Goal: Task Accomplishment & Management: Manage account settings

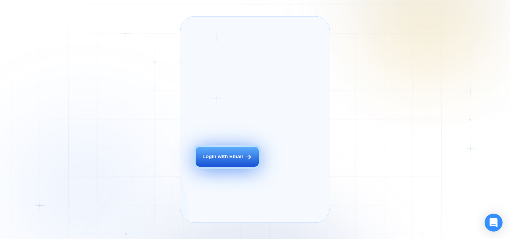
click at [207, 161] on div "Login with Email" at bounding box center [222, 156] width 40 height 7
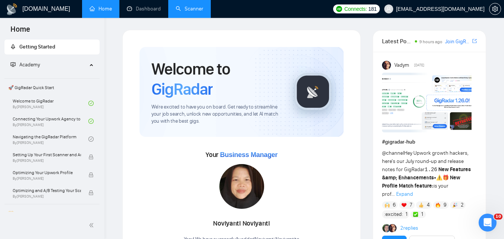
click at [192, 6] on link "Scanner" at bounding box center [190, 9] width 28 height 6
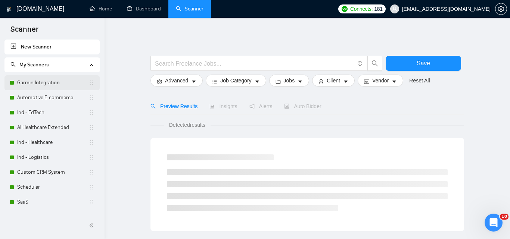
click at [55, 82] on link "Garmin Integration" at bounding box center [52, 82] width 71 height 15
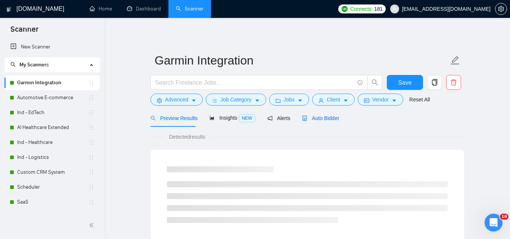
click at [318, 121] on span "Auto Bidder" at bounding box center [320, 118] width 37 height 6
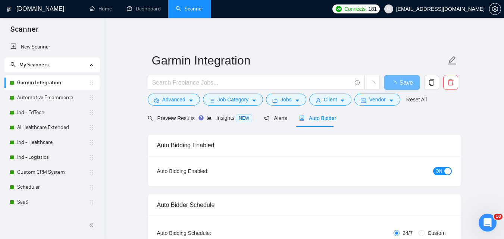
click at [448, 170] on div "button" at bounding box center [448, 171] width 7 height 7
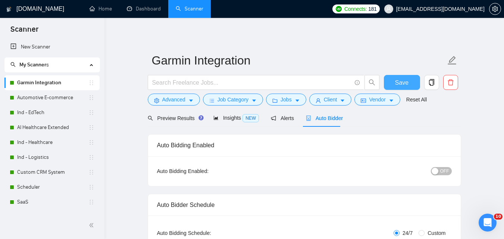
click at [412, 83] on button "Save" at bounding box center [402, 82] width 36 height 15
click at [59, 101] on link "Automotive E-commerce" at bounding box center [52, 97] width 71 height 15
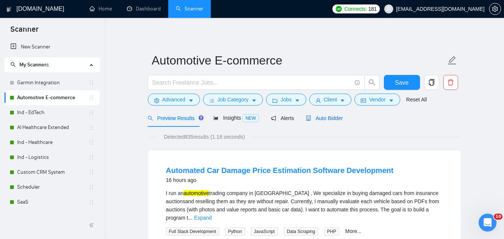
click at [330, 118] on span "Auto Bidder" at bounding box center [324, 118] width 37 height 6
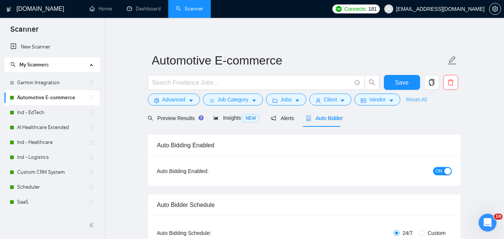
click at [447, 174] on div "button" at bounding box center [448, 171] width 7 height 7
checkbox input "true"
click at [398, 84] on span "Save" at bounding box center [401, 82] width 13 height 9
click at [50, 108] on link "Ind - EdTech" at bounding box center [52, 112] width 71 height 15
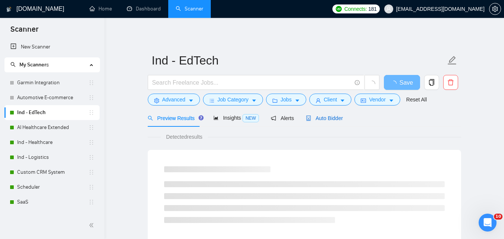
click at [315, 120] on span "Auto Bidder" at bounding box center [324, 118] width 37 height 6
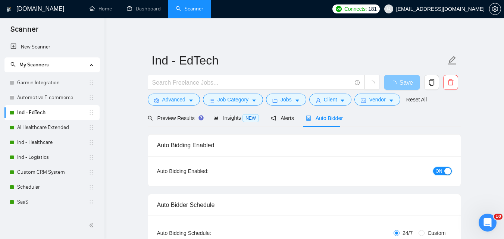
click at [441, 172] on span "ON" at bounding box center [439, 171] width 7 height 8
checkbox input "true"
click at [409, 82] on button "Save" at bounding box center [402, 82] width 36 height 15
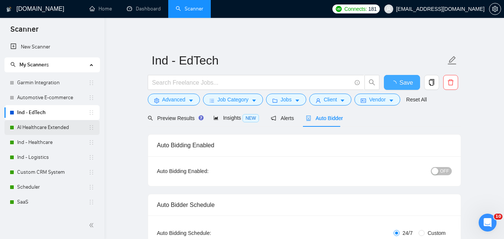
checkbox input "true"
click at [47, 129] on link "AI Healthcare Extended" at bounding box center [52, 127] width 71 height 15
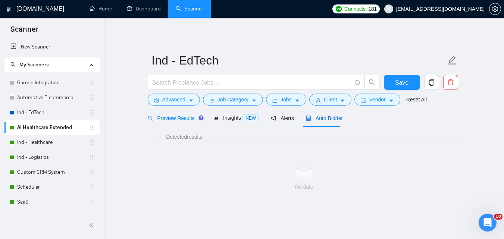
click at [319, 119] on span "Auto Bidder" at bounding box center [324, 118] width 37 height 6
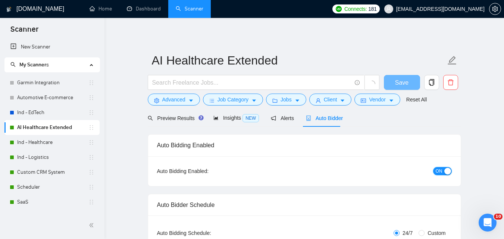
click at [447, 172] on div "button" at bounding box center [448, 171] width 7 height 7
click at [399, 81] on span "Save" at bounding box center [401, 82] width 13 height 9
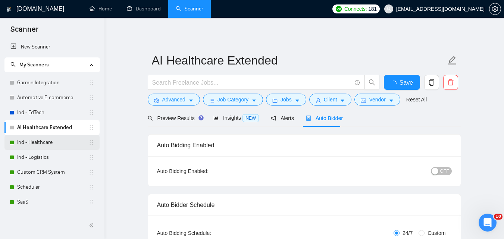
click at [42, 139] on link "Ind - Healthcare" at bounding box center [52, 142] width 71 height 15
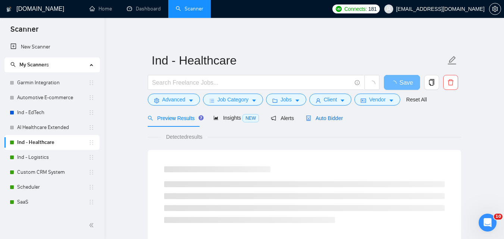
click at [315, 121] on span "Auto Bidder" at bounding box center [324, 118] width 37 height 6
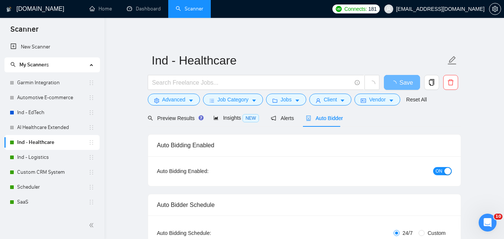
checkbox input "true"
click at [447, 170] on div "button" at bounding box center [448, 171] width 7 height 7
click at [404, 83] on span "Save" at bounding box center [401, 82] width 13 height 9
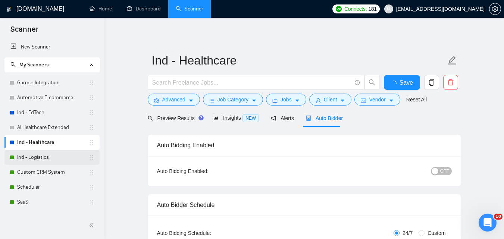
checkbox input "true"
click at [30, 161] on link "Ind - Logistics" at bounding box center [52, 157] width 71 height 15
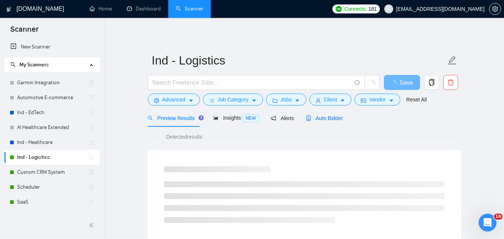
click at [325, 118] on span "Auto Bidder" at bounding box center [324, 118] width 37 height 6
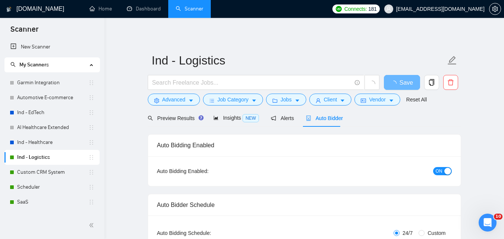
checkbox input "true"
click at [448, 168] on div "button" at bounding box center [448, 171] width 7 height 7
click at [399, 81] on span "Save" at bounding box center [401, 82] width 13 height 9
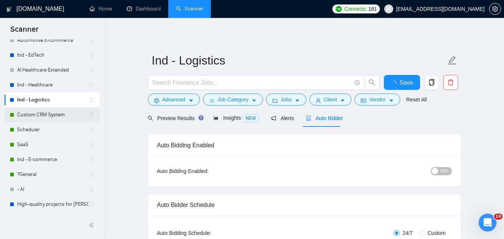
click at [49, 116] on link "Custom CRM System" at bounding box center [52, 115] width 71 height 15
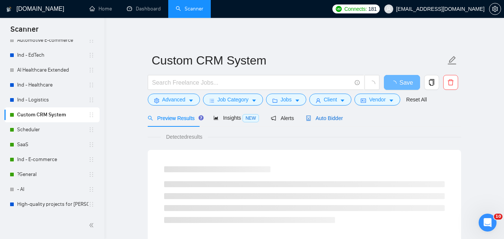
click at [319, 117] on span "Auto Bidder" at bounding box center [324, 118] width 37 height 6
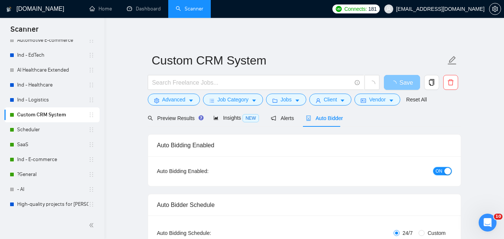
click at [446, 169] on div "button" at bounding box center [448, 171] width 7 height 7
checkbox input "true"
click at [404, 83] on span "Save" at bounding box center [401, 82] width 13 height 9
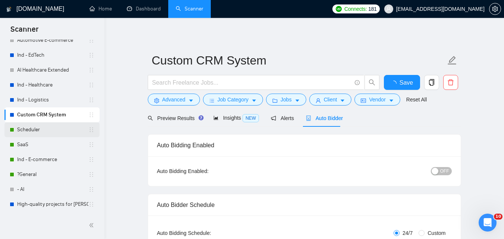
click at [41, 130] on link "Scheduler" at bounding box center [52, 129] width 71 height 15
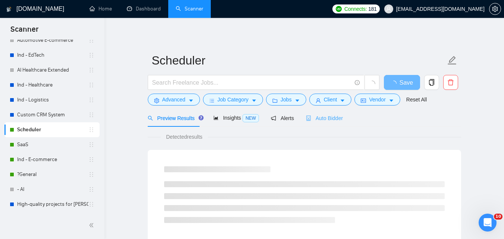
click at [325, 122] on div "Auto Bidder" at bounding box center [324, 118] width 37 height 18
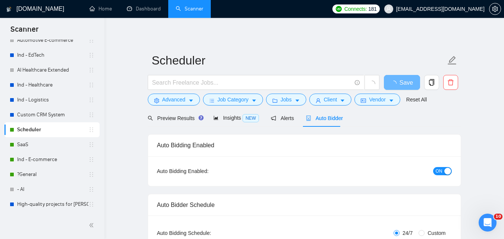
click at [439, 172] on span "ON" at bounding box center [439, 171] width 7 height 8
click at [401, 81] on span "Save" at bounding box center [401, 82] width 13 height 9
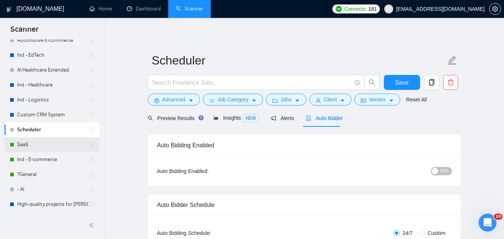
click at [36, 146] on link "SaaS" at bounding box center [52, 144] width 71 height 15
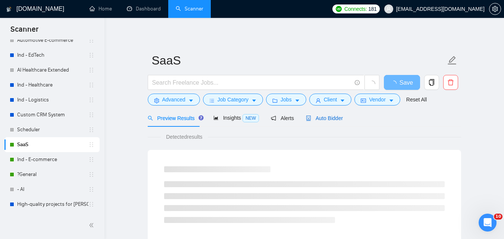
click at [320, 118] on span "Auto Bidder" at bounding box center [324, 118] width 37 height 6
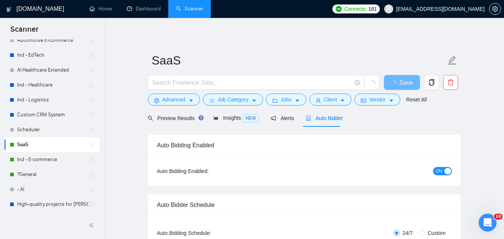
click at [441, 170] on span "ON" at bounding box center [439, 171] width 7 height 8
click at [400, 80] on span "Save" at bounding box center [401, 82] width 13 height 9
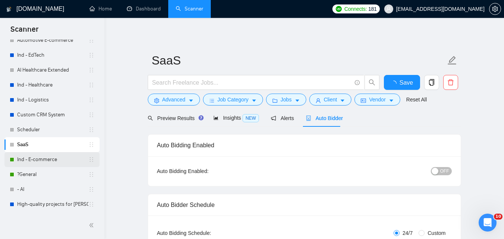
click at [17, 157] on div "Ind - E-commerce" at bounding box center [52, 159] width 85 height 15
click at [324, 122] on div "Auto Bidder" at bounding box center [324, 118] width 37 height 8
click at [442, 171] on span "OFF" at bounding box center [445, 171] width 9 height 8
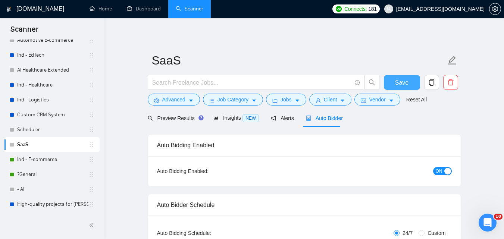
click at [412, 81] on button "Save" at bounding box center [402, 82] width 36 height 15
click at [447, 170] on div "button" at bounding box center [448, 171] width 7 height 7
click at [404, 80] on span "Save" at bounding box center [401, 82] width 13 height 9
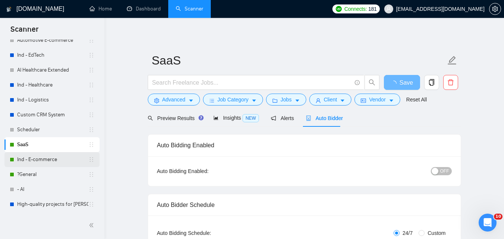
click at [34, 159] on link "Ind - E-commerce" at bounding box center [52, 159] width 71 height 15
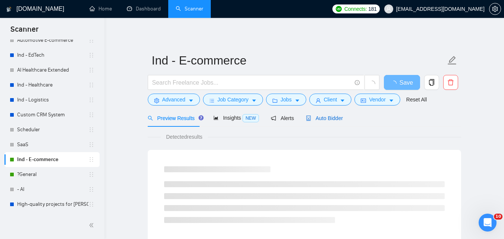
click at [323, 121] on span "Auto Bidder" at bounding box center [324, 118] width 37 height 6
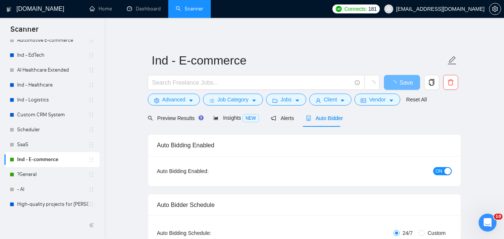
checkbox input "true"
click at [440, 168] on span "ON" at bounding box center [439, 171] width 7 height 8
click at [401, 80] on span "Save" at bounding box center [406, 82] width 13 height 9
click at [33, 175] on link "?General" at bounding box center [52, 174] width 71 height 15
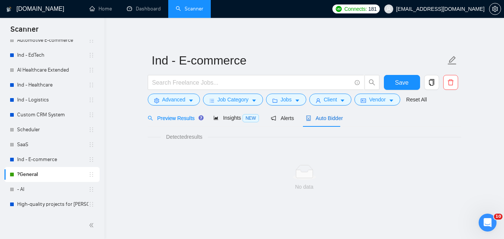
click at [323, 118] on span "Auto Bidder" at bounding box center [324, 118] width 37 height 6
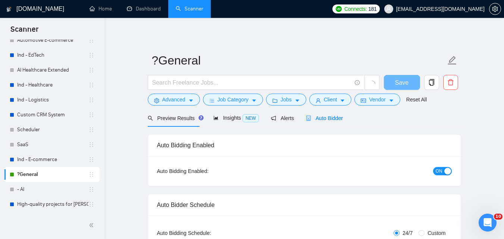
click at [443, 172] on button "ON" at bounding box center [443, 171] width 19 height 8
click at [405, 80] on span "Save" at bounding box center [401, 82] width 13 height 9
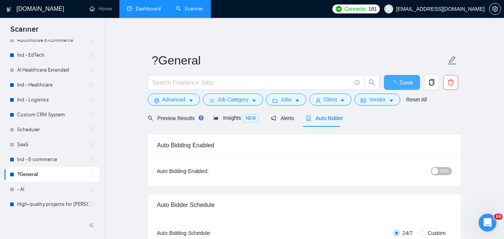
checkbox input "true"
click at [148, 8] on link "Dashboard" at bounding box center [144, 9] width 34 height 6
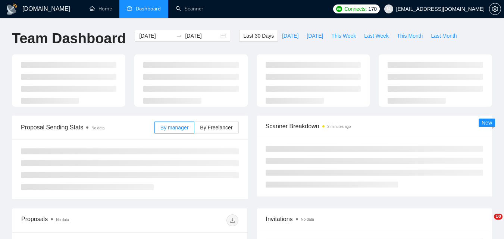
type input "2025-07-24"
type input "2025-08-23"
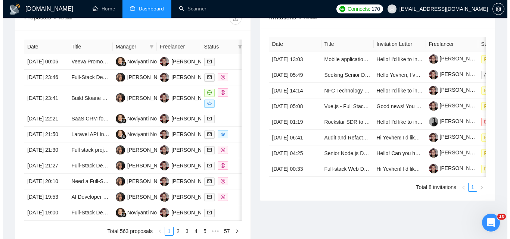
scroll to position [299, 0]
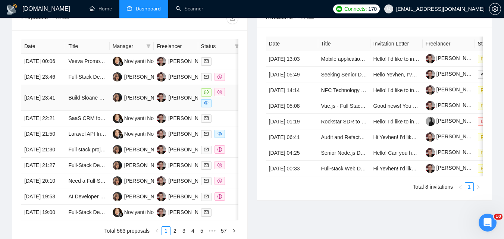
click at [60, 111] on td "[DATE] 23:41" at bounding box center [43, 98] width 44 height 26
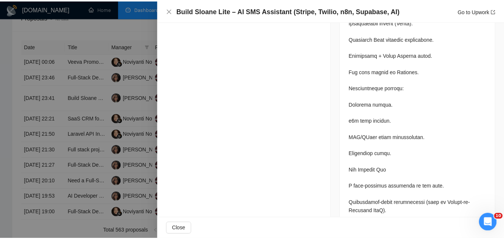
scroll to position [1718, 0]
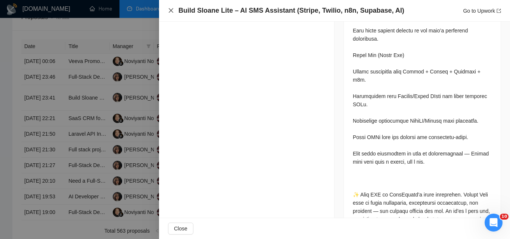
click at [171, 13] on icon "close" at bounding box center [171, 10] width 6 height 6
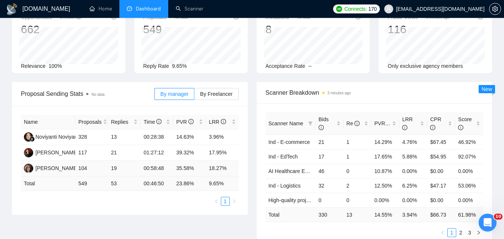
scroll to position [0, 0]
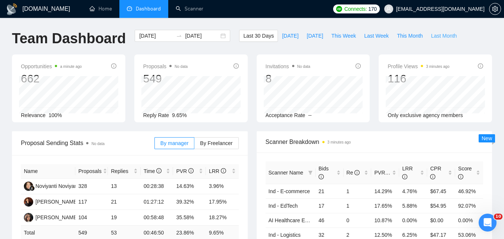
click at [436, 36] on span "Last Month" at bounding box center [444, 36] width 26 height 8
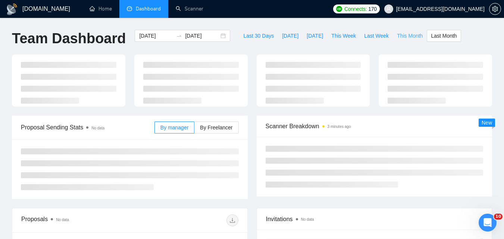
type input "2025-07-01"
type input "2025-07-31"
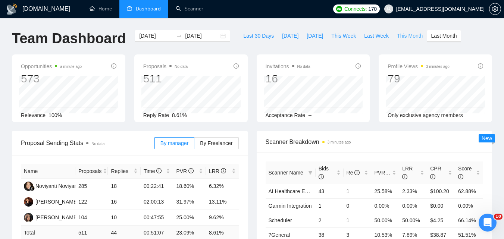
click at [401, 35] on span "This Month" at bounding box center [410, 36] width 26 height 8
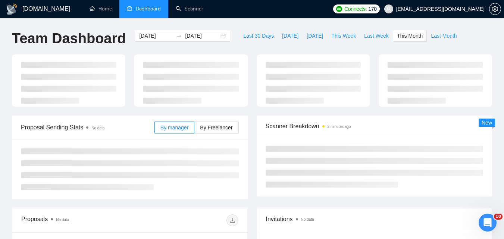
type input "2025-08-01"
type input "2025-08-31"
